Goal: Navigation & Orientation: Find specific page/section

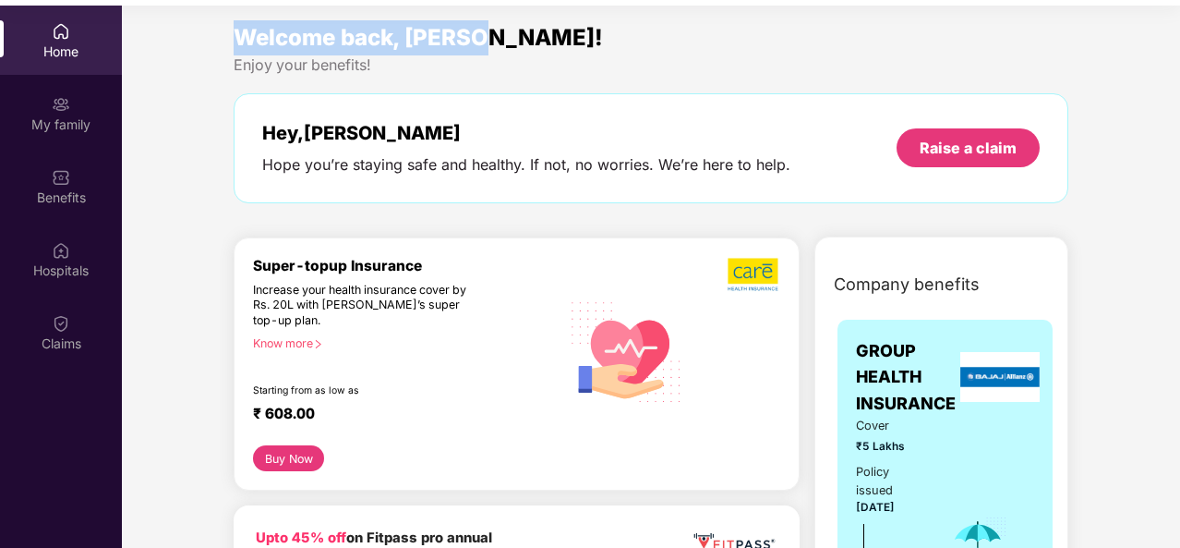
drag, startPoint x: 236, startPoint y: 44, endPoint x: 495, endPoint y: 30, distance: 258.9
click at [495, 30] on div "Welcome back, [PERSON_NAME]!" at bounding box center [651, 37] width 835 height 35
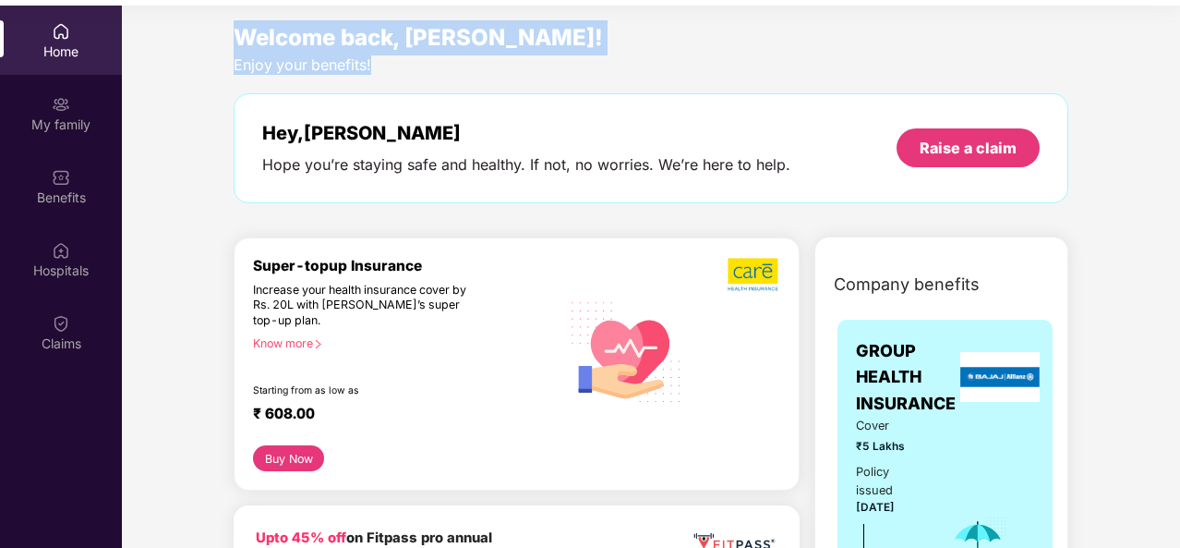
drag, startPoint x: 223, startPoint y: 33, endPoint x: 386, endPoint y: 67, distance: 166.1
click at [386, 67] on div "Enjoy your benefits!" at bounding box center [651, 64] width 835 height 19
drag, startPoint x: 235, startPoint y: 35, endPoint x: 404, endPoint y: 59, distance: 170.7
click at [404, 59] on div "Welcome back, [PERSON_NAME]! Enjoy your benefits! Hey, [PERSON_NAME] Hope you’r…" at bounding box center [650, 120] width 849 height 201
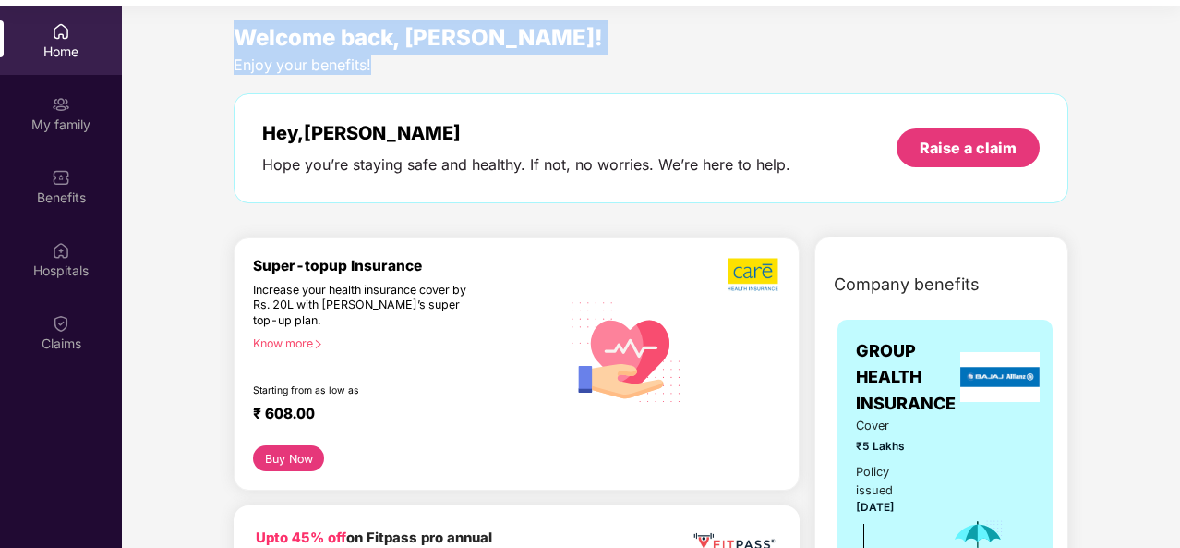
click at [404, 59] on div "Enjoy your benefits!" at bounding box center [651, 64] width 835 height 19
